Goal: Check status

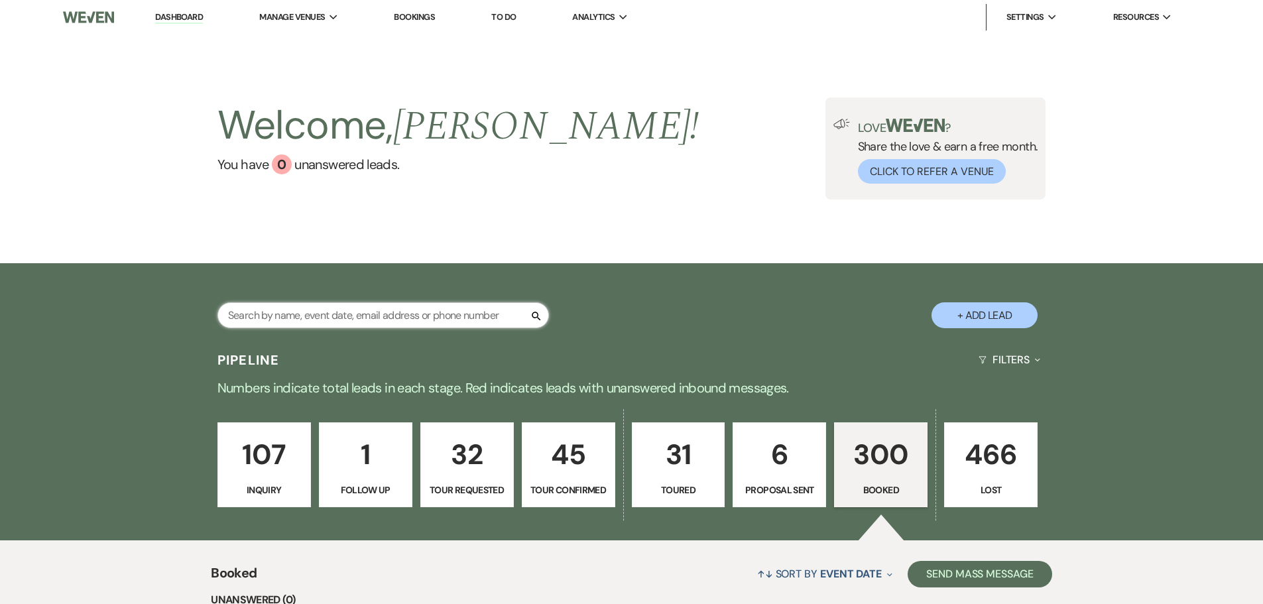
click at [302, 319] on input "text" at bounding box center [383, 315] width 332 height 26
type input "[PERSON_NAME]"
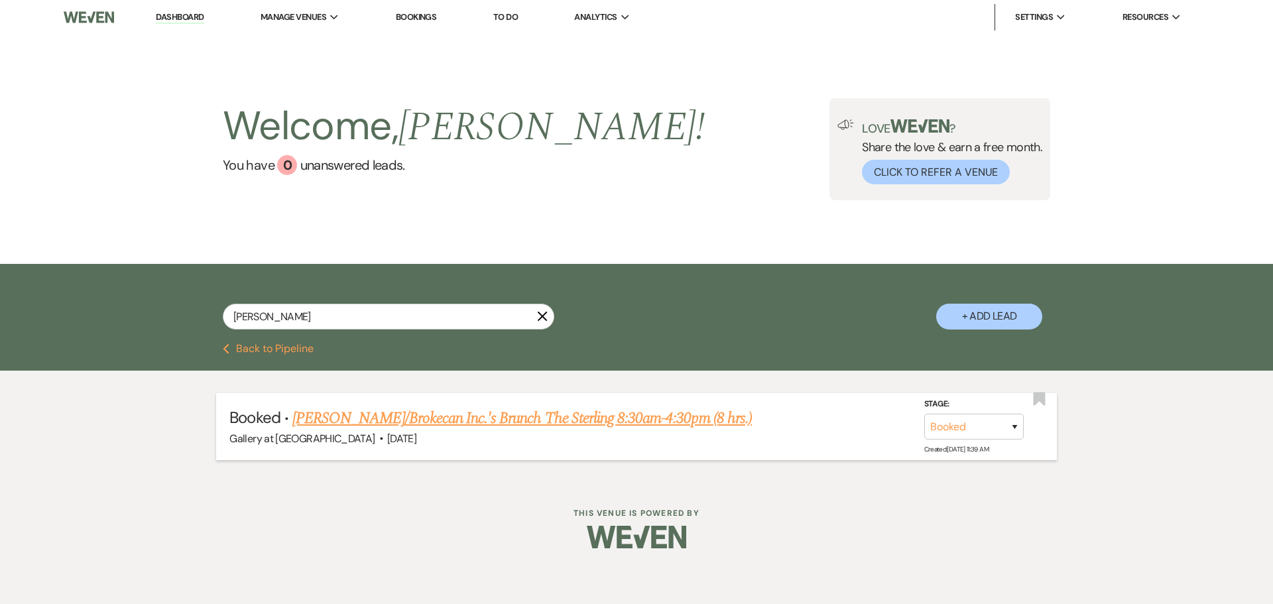
click at [618, 414] on link "[PERSON_NAME]/Brokecan Inc.'s Brunch The Sterling 8:30am-4:30pm (8 hrs.)" at bounding box center [522, 418] width 460 height 24
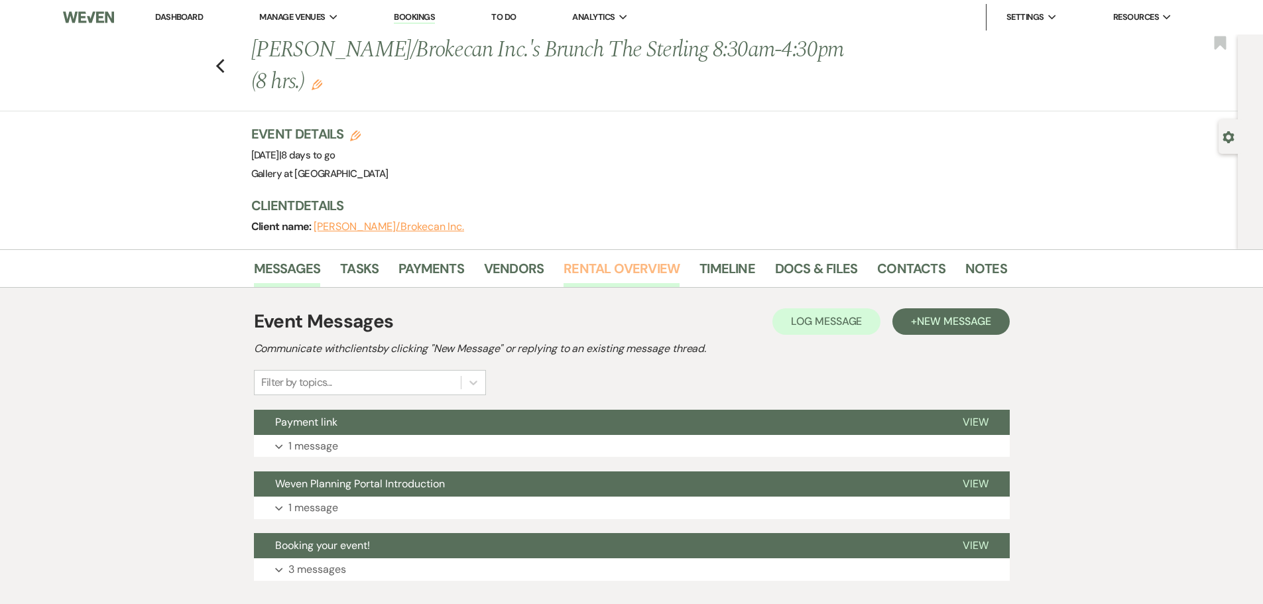
click at [613, 266] on link "Rental Overview" at bounding box center [622, 272] width 116 height 29
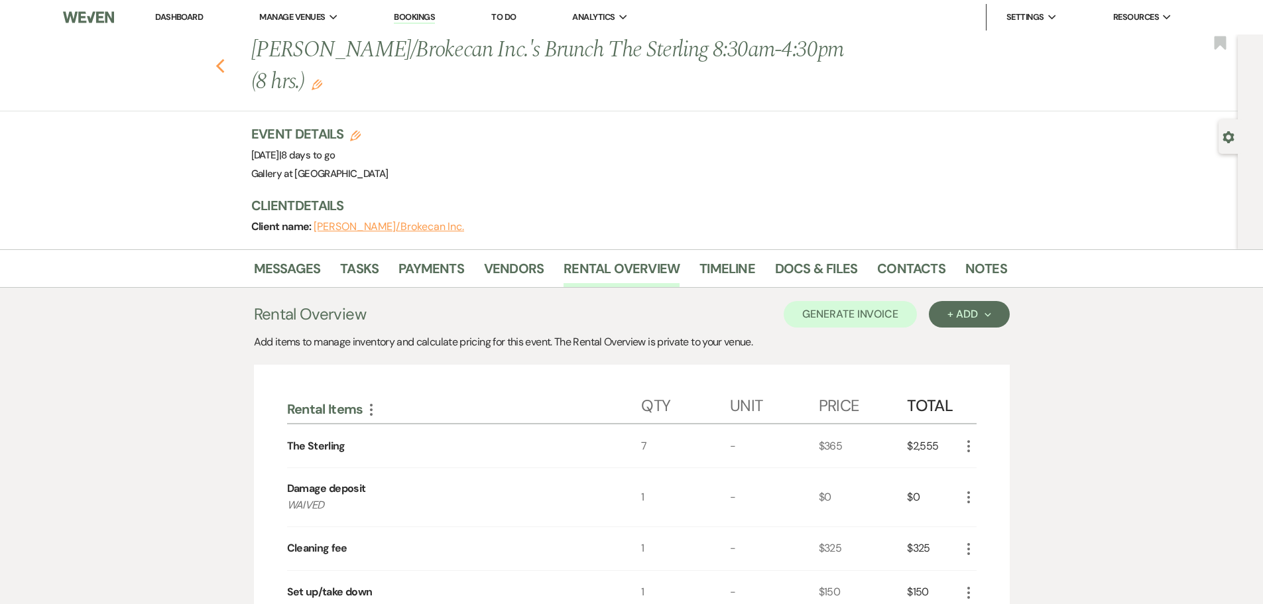
click at [225, 62] on icon "Previous" at bounding box center [220, 66] width 10 height 16
